Goal: Transaction & Acquisition: Purchase product/service

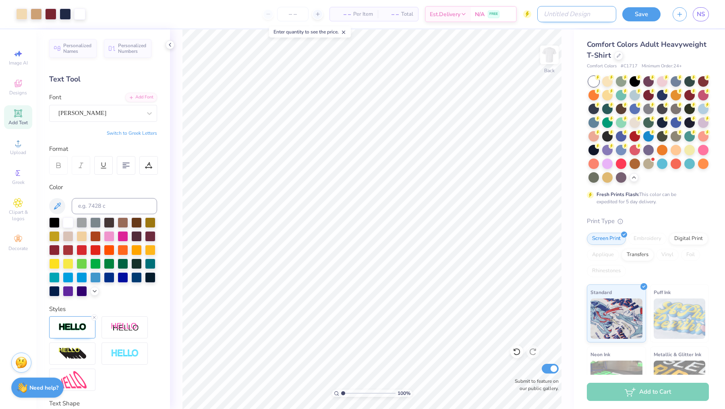
click at [607, 11] on input "Design Title" at bounding box center [577, 14] width 79 height 16
type input "AMERICAN"
click at [350, 16] on div "– – Per Item" at bounding box center [374, 14] width 48 height 14
click at [314, 15] on input "number" at bounding box center [312, 14] width 31 height 15
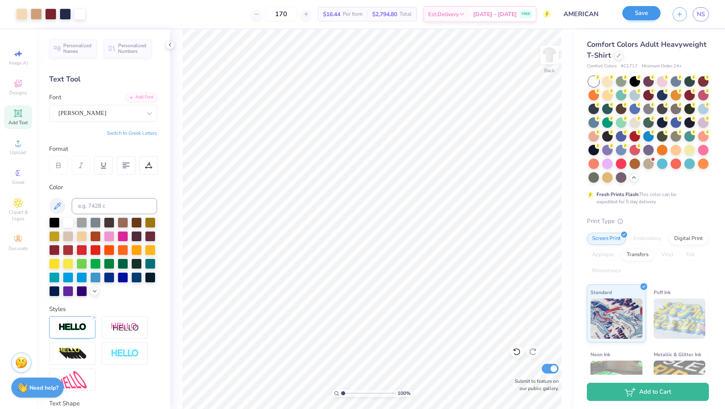
type input "170"
click at [649, 18] on button "Save" at bounding box center [642, 13] width 38 height 14
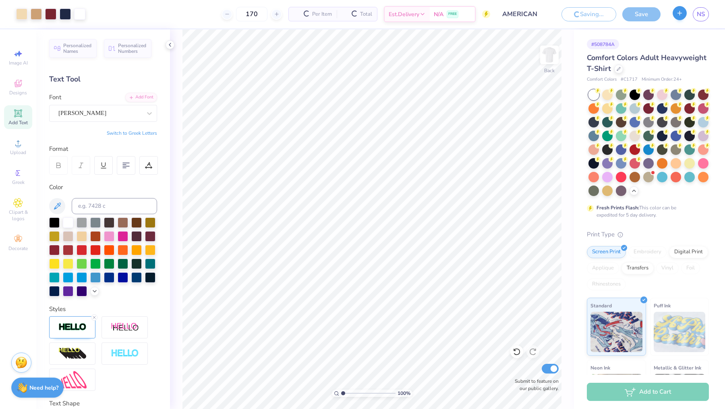
click at [677, 9] on div "Art colors 170 Per Item Total Est. Delivery N/A FREE Design Title AMERICAN Savi…" at bounding box center [362, 204] width 725 height 409
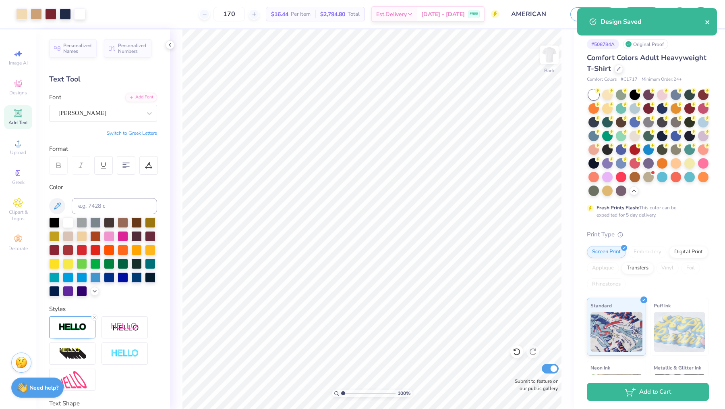
click at [708, 20] on icon "close" at bounding box center [708, 22] width 6 height 6
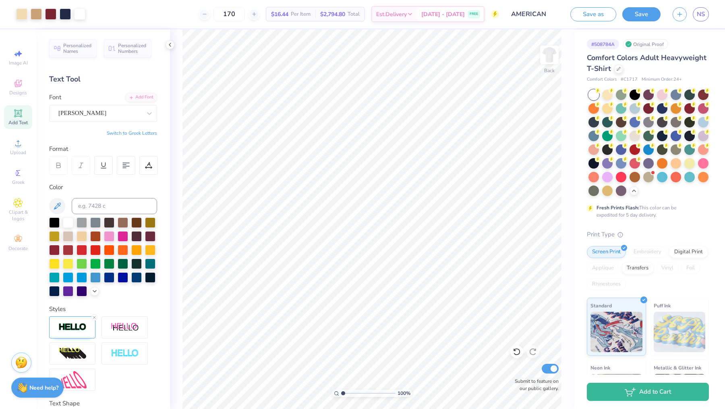
click at [682, 15] on div "Art colors 170 $16.44 Per Item $2,794.80 Total Est. Delivery [DATE] - [DATE] FR…" at bounding box center [362, 204] width 725 height 409
click at [687, 27] on div "Save as Save NS" at bounding box center [648, 14] width 155 height 28
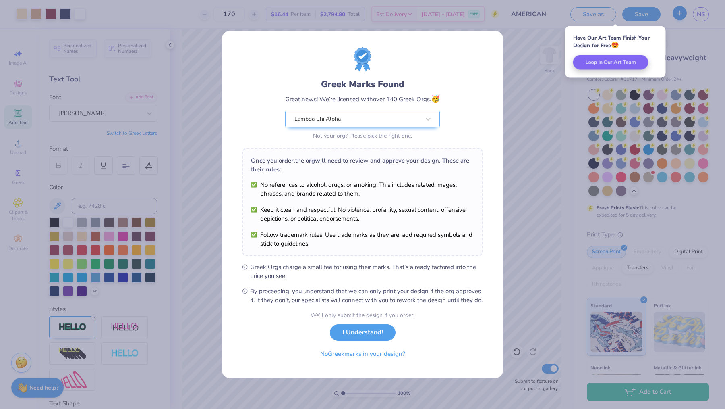
click at [670, 19] on div "Greek Marks Found Great news! We’re licensed with over 140 Greek Orgs. 🥳 Lambda…" at bounding box center [362, 204] width 725 height 409
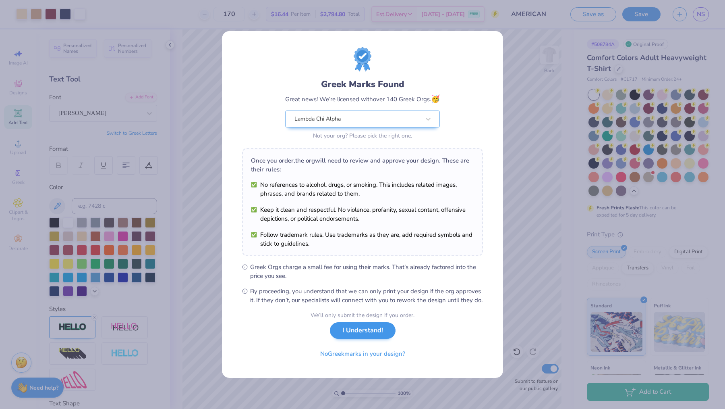
click at [367, 334] on button "I Understand!" at bounding box center [363, 330] width 66 height 17
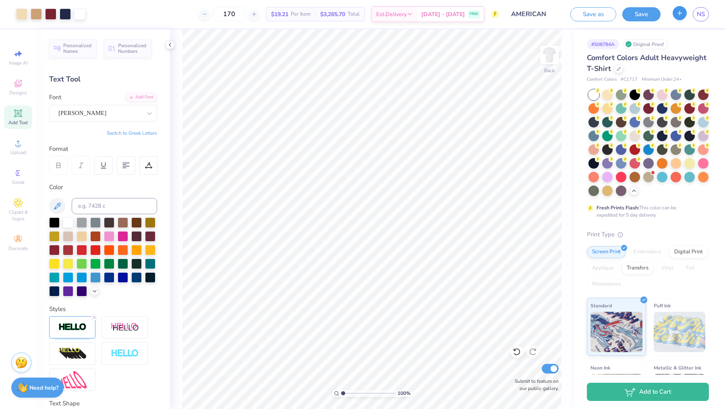
click at [680, 11] on line "button" at bounding box center [680, 13] width 0 height 4
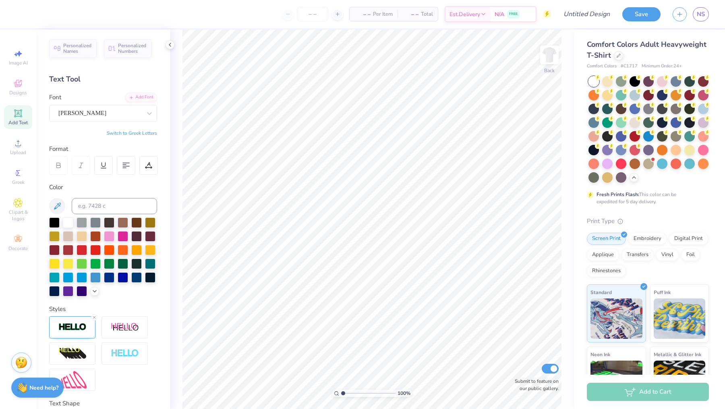
click at [622, 61] on div "Comfort Colors Adult Heavyweight T-Shirt Comfort Colors # C1717 Minimum Order: …" at bounding box center [648, 54] width 122 height 31
click at [616, 56] on div at bounding box center [619, 54] width 9 height 9
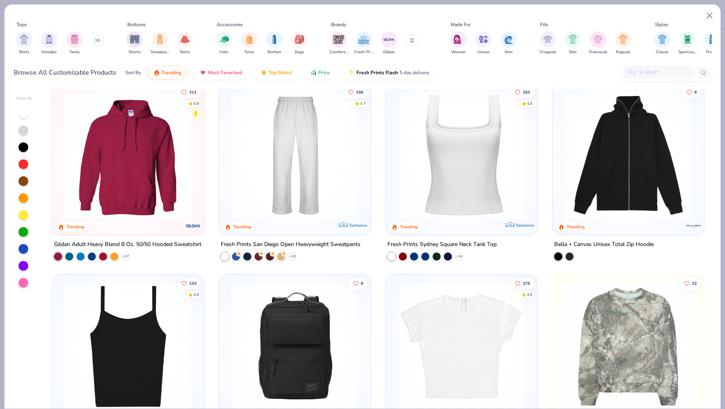
scroll to position [393, 0]
click at [121, 155] on img at bounding box center [127, 154] width 135 height 127
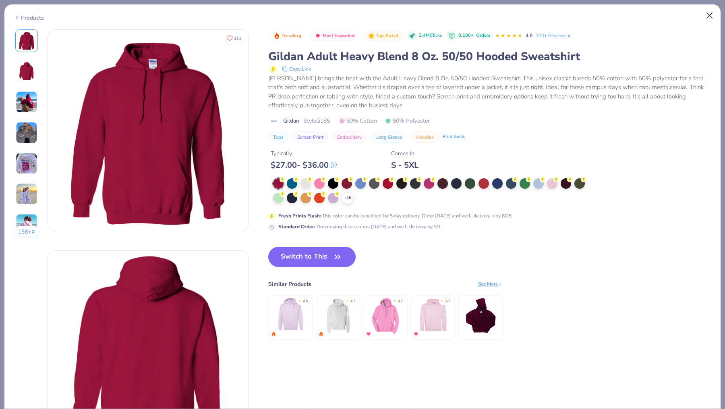
click at [709, 12] on button "Close" at bounding box center [709, 15] width 15 height 15
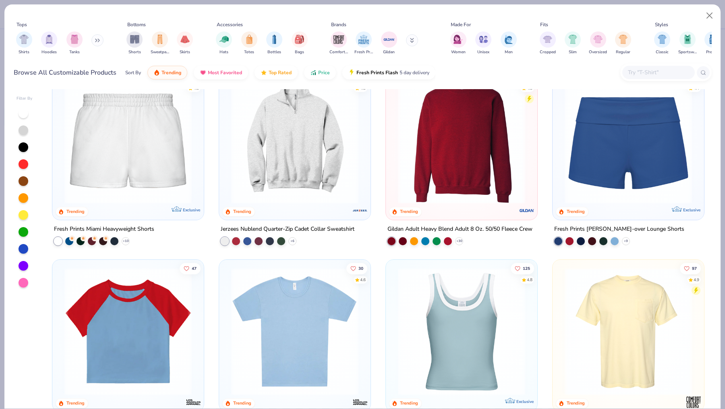
scroll to position [783, 0]
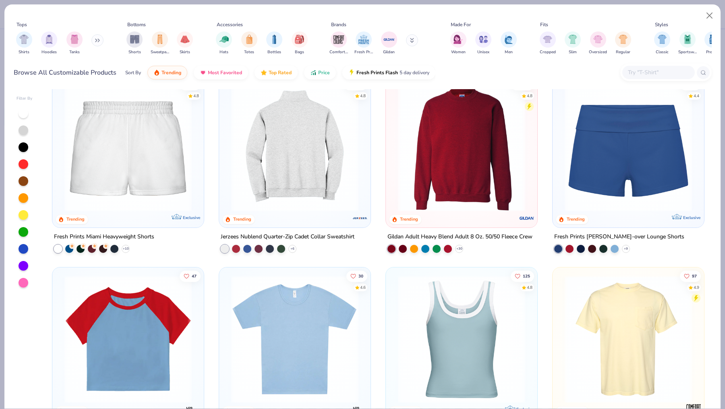
click at [309, 177] on img at bounding box center [294, 147] width 135 height 127
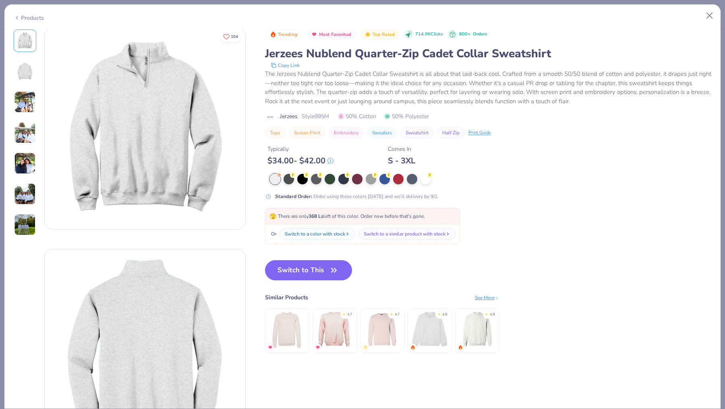
scroll to position [9, 0]
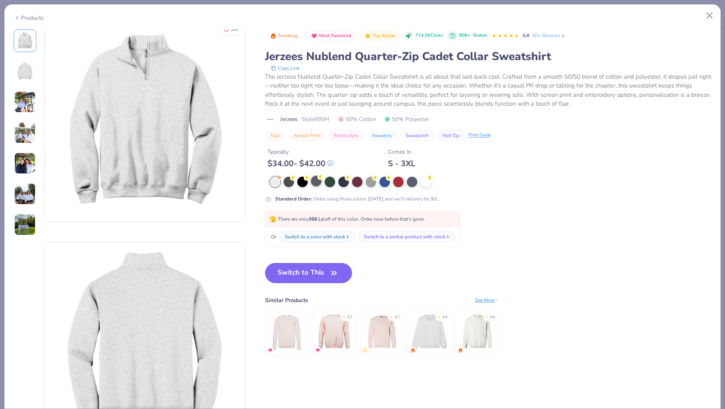
click at [314, 181] on div at bounding box center [316, 181] width 10 height 10
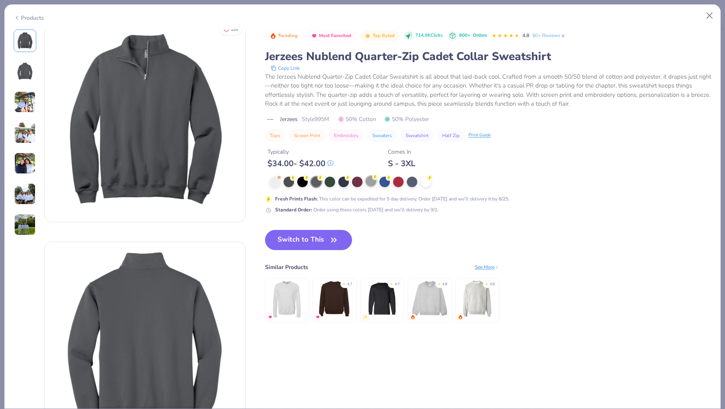
click at [375, 181] on div at bounding box center [371, 181] width 10 height 10
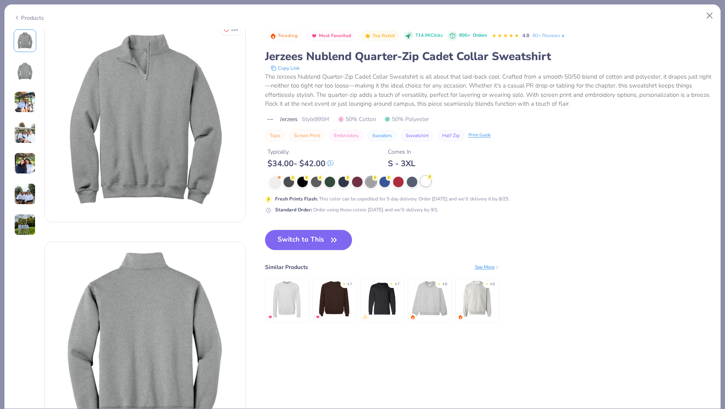
click at [421, 182] on div at bounding box center [426, 181] width 10 height 10
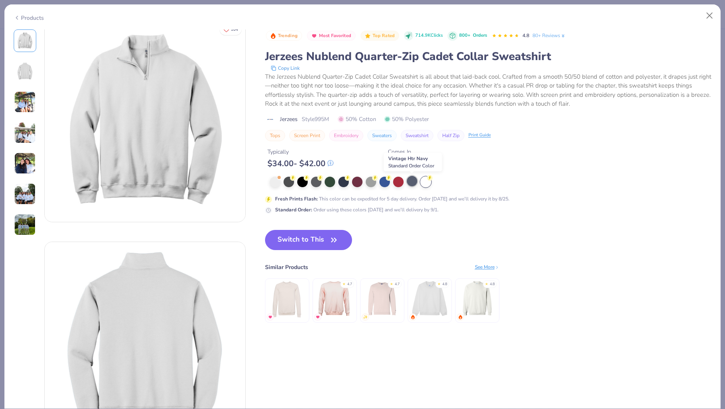
click at [410, 181] on div at bounding box center [412, 181] width 10 height 10
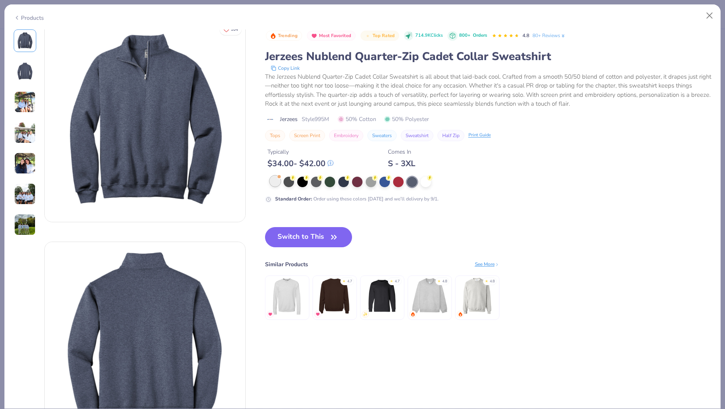
click at [272, 186] on div at bounding box center [275, 181] width 10 height 10
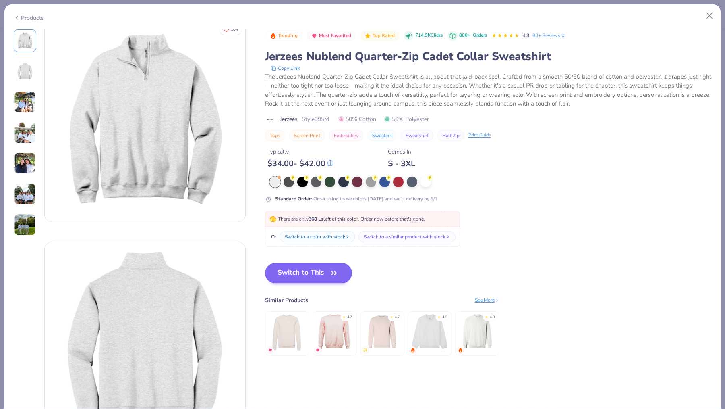
click at [322, 268] on button "Switch to This" at bounding box center [308, 273] width 87 height 20
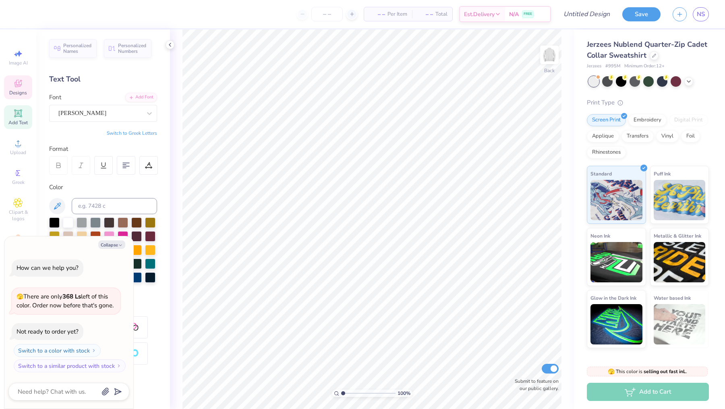
click at [15, 94] on span "Designs" at bounding box center [18, 92] width 18 height 6
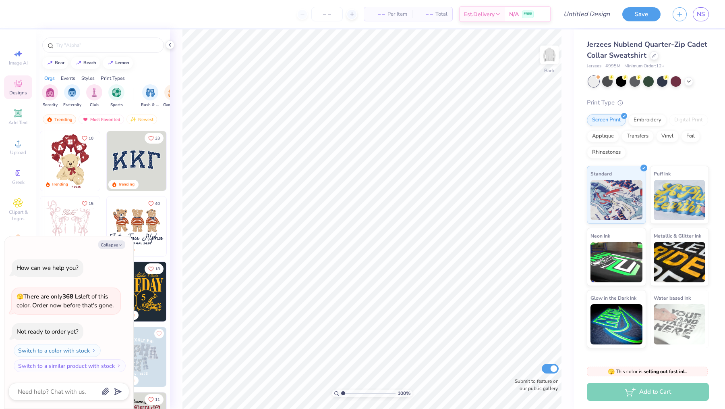
click at [138, 157] on img at bounding box center [137, 161] width 60 height 60
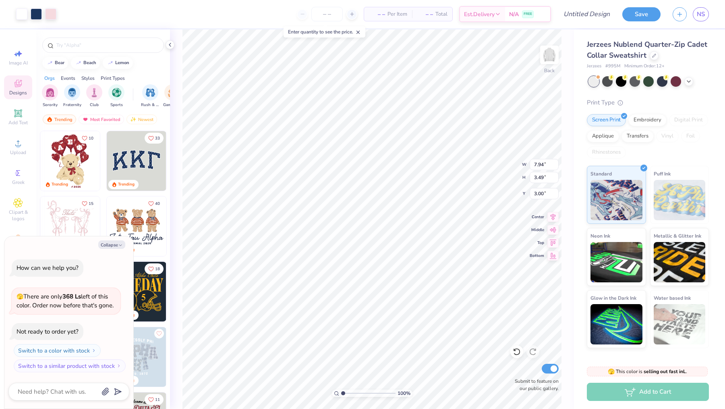
type textarea "x"
type input "7.81"
type input "3.33"
type input "3.07"
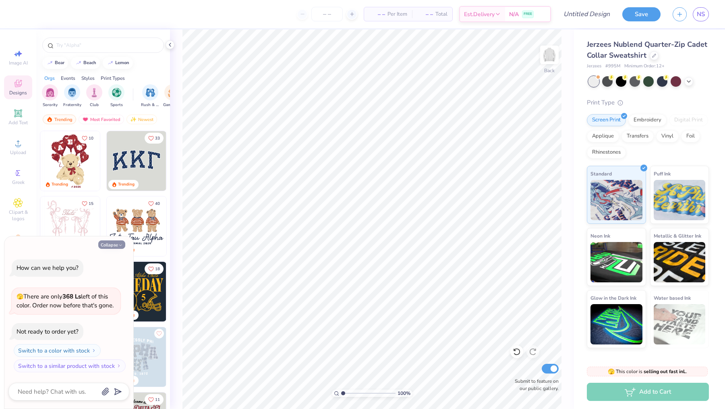
click at [111, 244] on button "Collapse" at bounding box center [111, 244] width 27 height 8
type textarea "x"
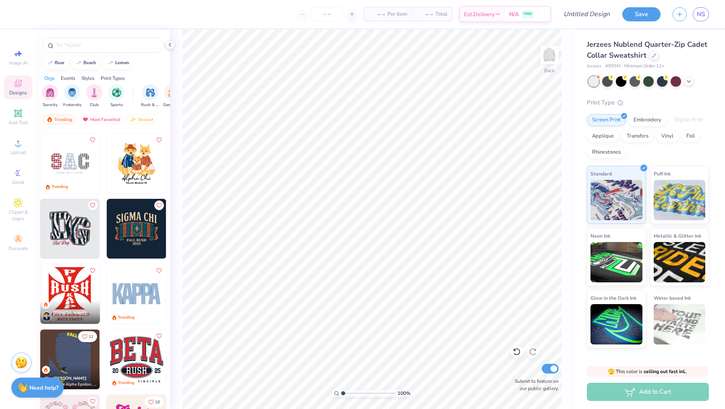
scroll to position [1371, 0]
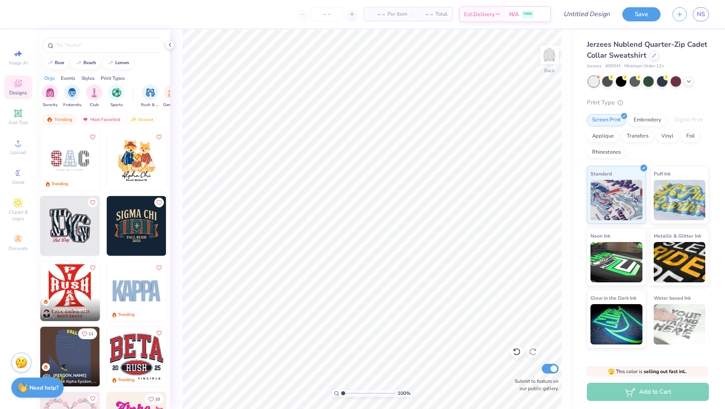
click at [133, 226] on img at bounding box center [137, 226] width 60 height 60
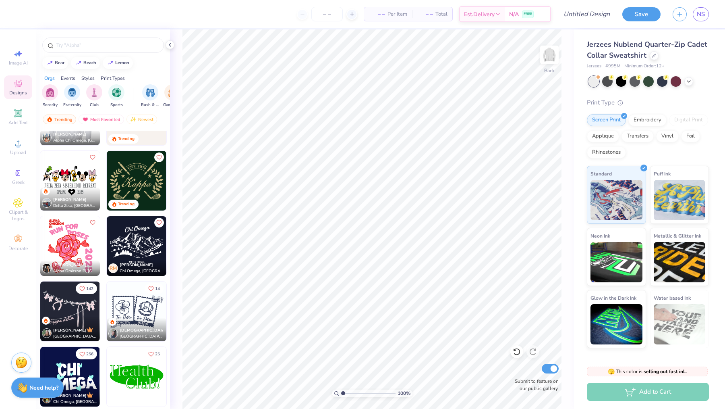
scroll to position [1873, 0]
click at [139, 173] on img at bounding box center [137, 181] width 60 height 60
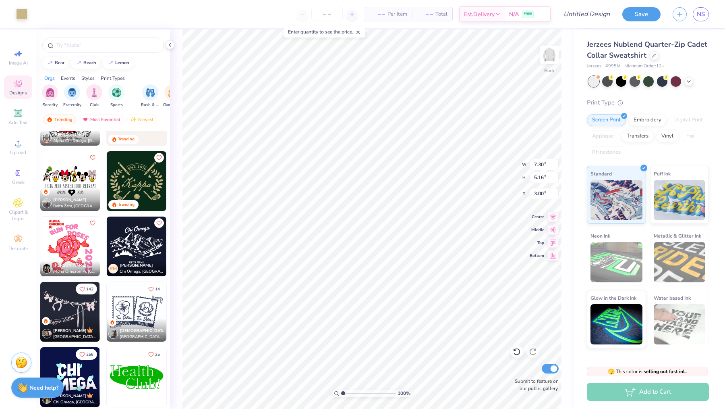
type input "3.52"
type input "2.46"
type input "1.74"
type input "3.00"
click at [693, 79] on div at bounding box center [649, 81] width 120 height 10
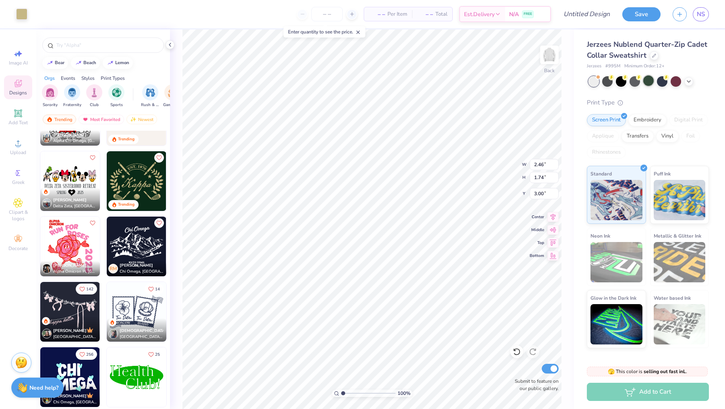
click at [651, 77] on div at bounding box center [649, 80] width 10 height 10
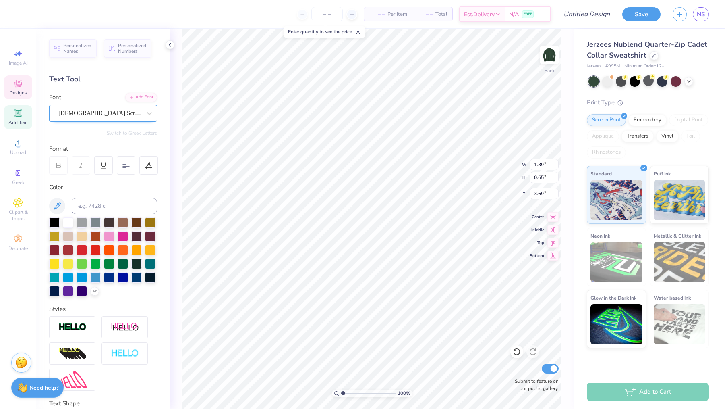
type textarea "AXA"
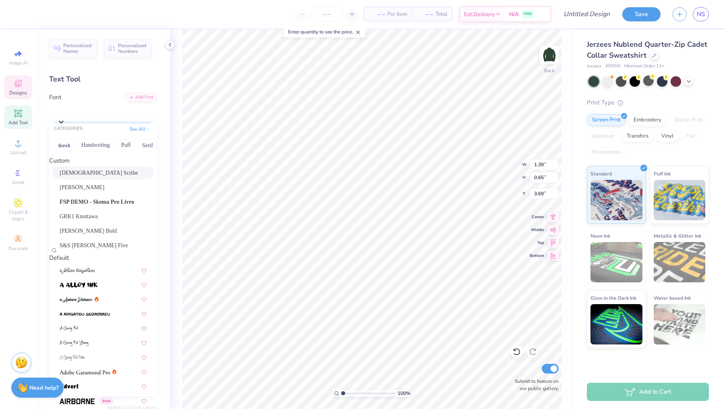
click at [103, 115] on div "[DEMOGRAPHIC_DATA] Scribe" at bounding box center [107, 111] width 100 height 12
click at [104, 206] on span "FSP DEMO - Skema Pro Livro" at bounding box center [97, 201] width 75 height 8
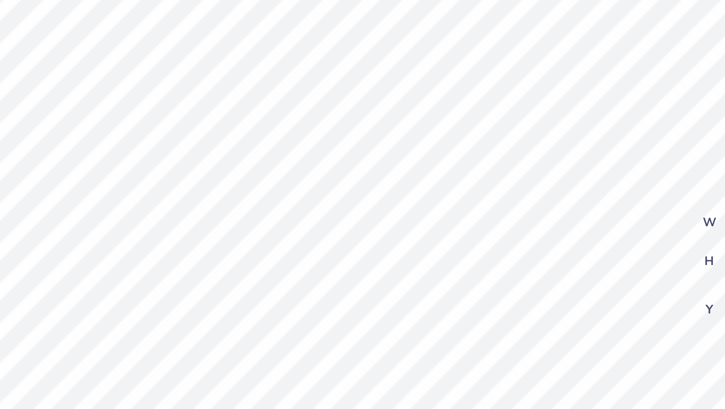
type input "1.29"
type input "0.39"
type input "3.86"
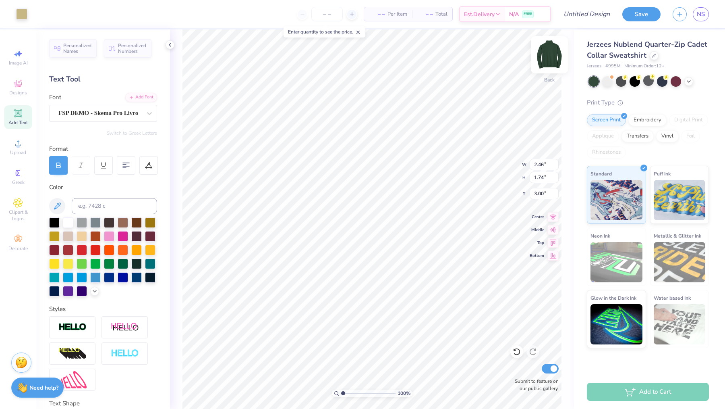
type input "2.79"
type input "1.97"
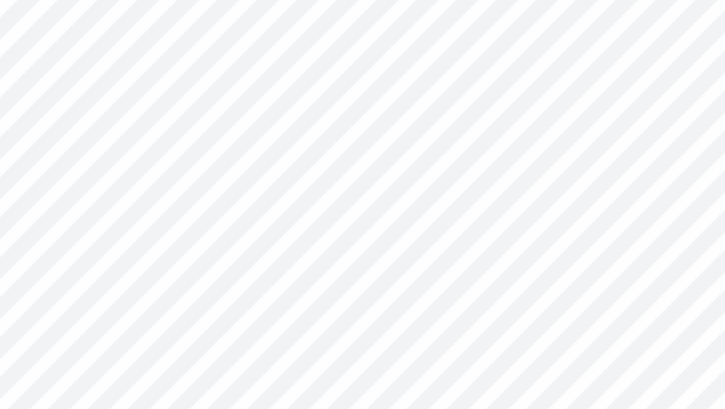
scroll to position [0, 1]
type textarea "EST. 1909"
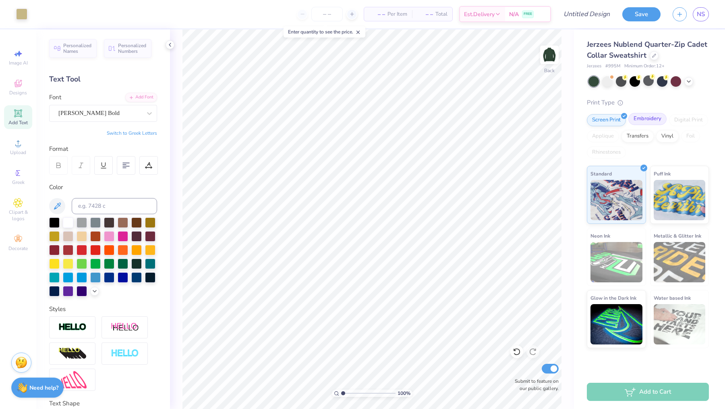
click at [648, 123] on div "Embroidery" at bounding box center [648, 119] width 38 height 12
